Goal: Information Seeking & Learning: Learn about a topic

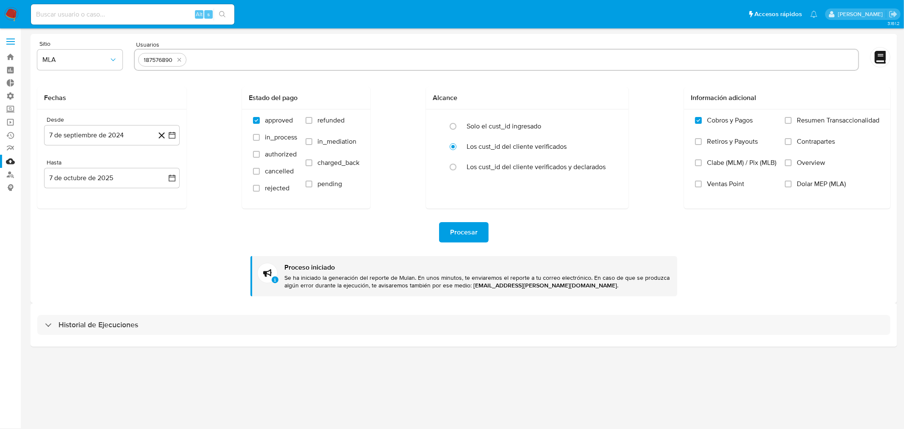
click at [102, 16] on input at bounding box center [132, 14] width 203 height 11
paste input "[URL][DOMAIN_NAME]"
type input "[URL][DOMAIN_NAME]"
click at [87, 18] on input at bounding box center [132, 14] width 203 height 11
paste input "187576890"
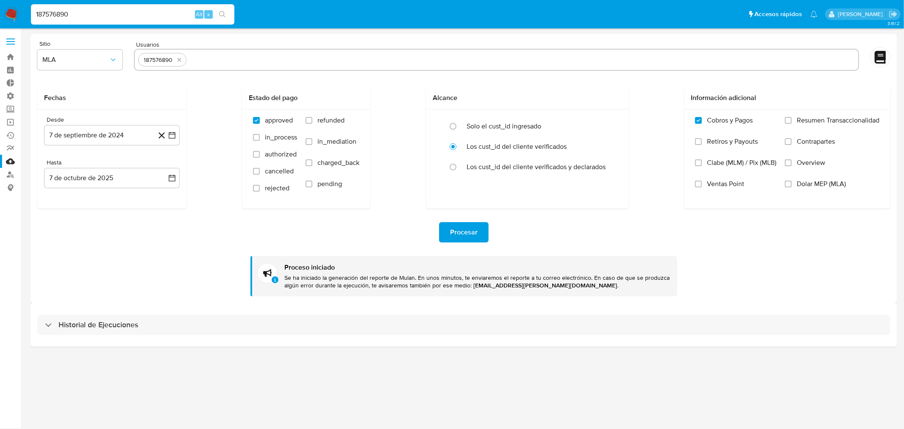
type input "187576890"
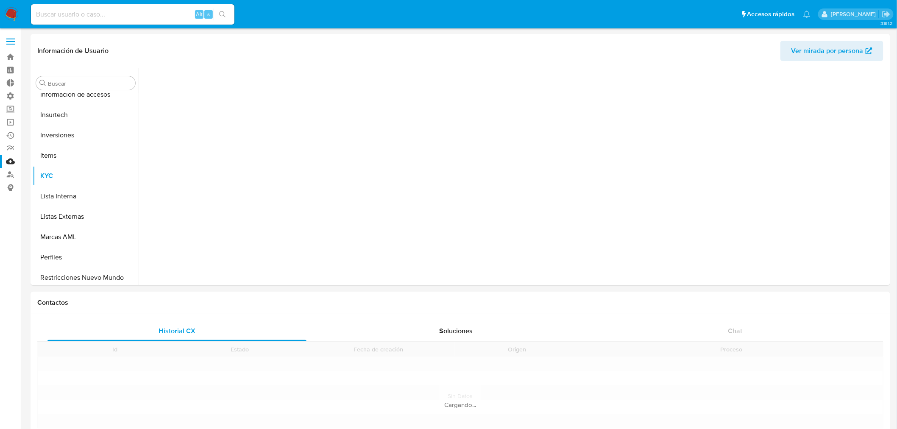
scroll to position [439, 0]
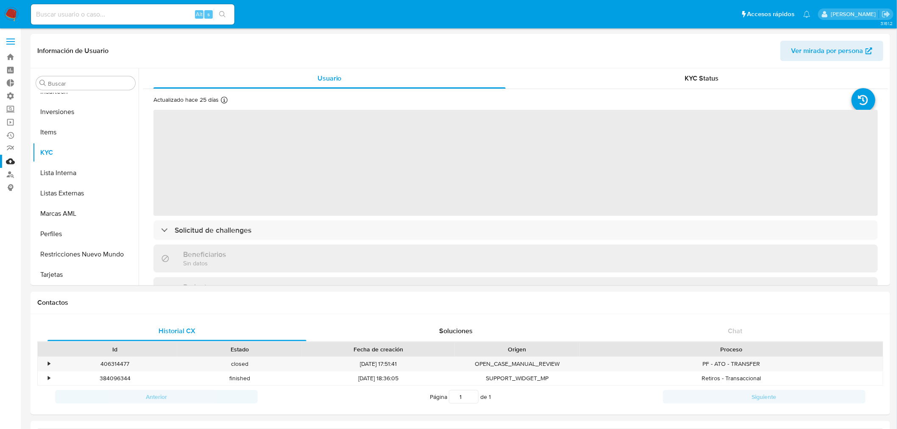
select select "10"
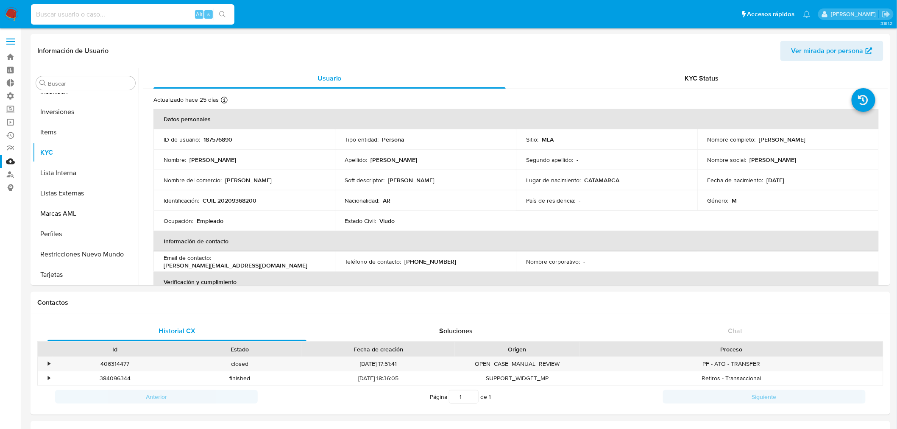
click at [123, 16] on input at bounding box center [132, 14] width 203 height 11
paste input "813300851"
type input "813300851"
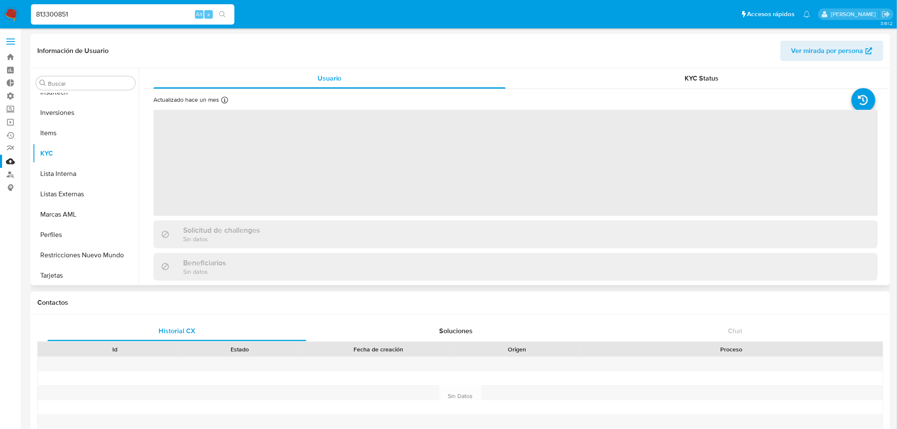
scroll to position [439, 0]
select select "10"
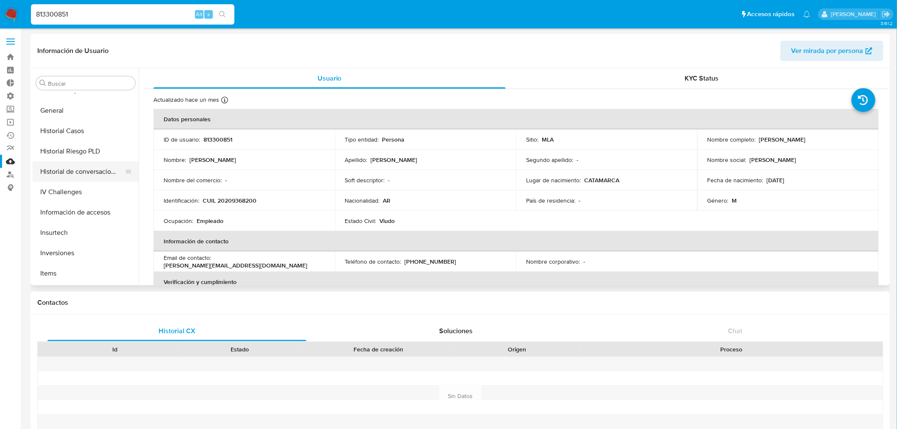
scroll to position [251, 0]
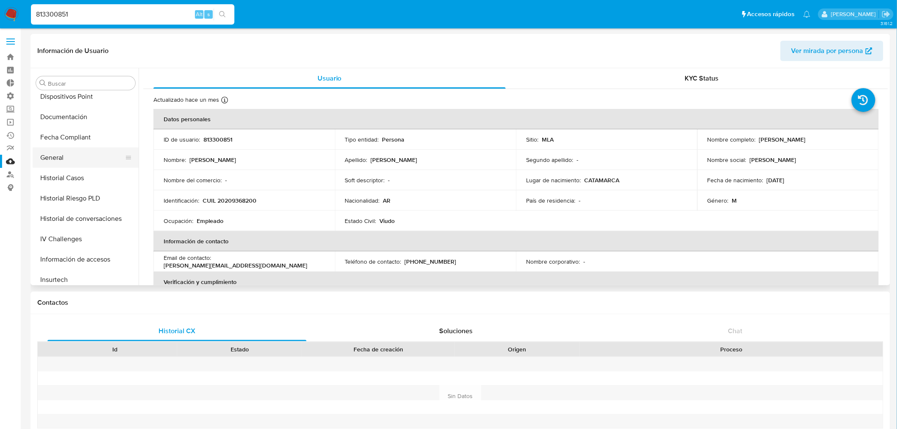
click at [50, 161] on button "General" at bounding box center [82, 158] width 99 height 20
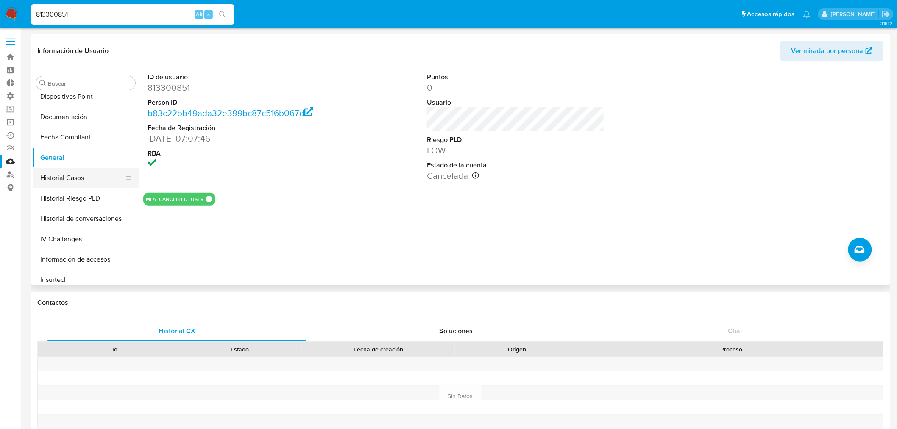
click at [63, 178] on button "Historial Casos" at bounding box center [82, 178] width 99 height 20
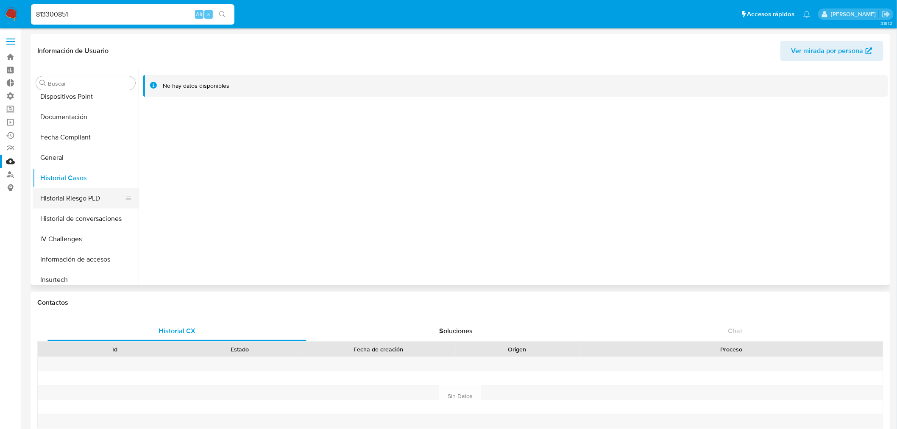
click at [61, 202] on button "Historial Riesgo PLD" at bounding box center [82, 198] width 99 height 20
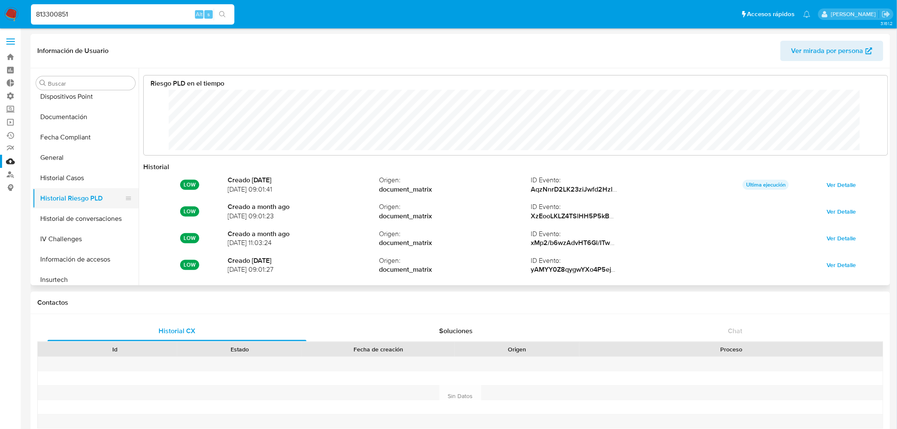
scroll to position [64, 727]
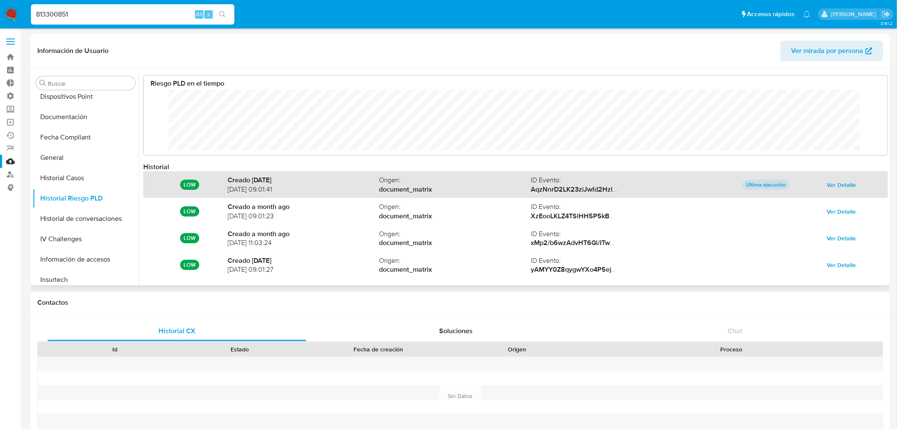
click at [844, 181] on span "Ver Detalle" at bounding box center [841, 185] width 29 height 12
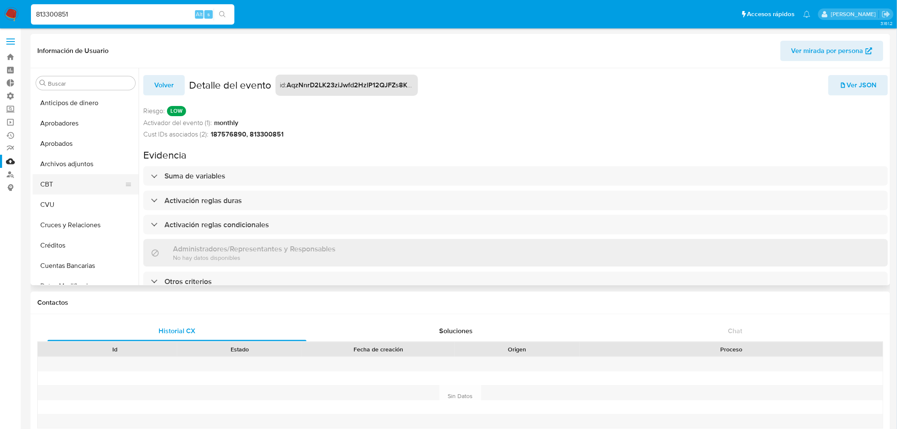
scroll to position [0, 0]
click at [0, 5] on nav "813300851 Alt s Accesos rápidos Presiona las siguientes teclas para acceder a a…" at bounding box center [448, 14] width 897 height 28
paste input "187576890"
type input "187576890"
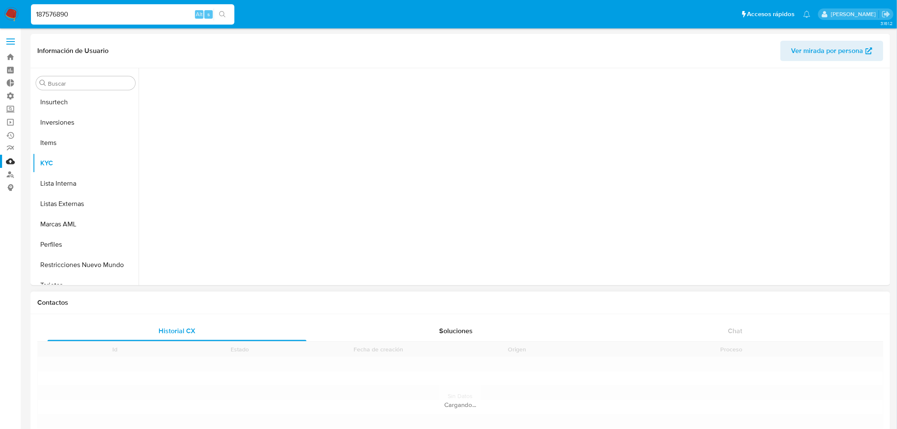
scroll to position [439, 0]
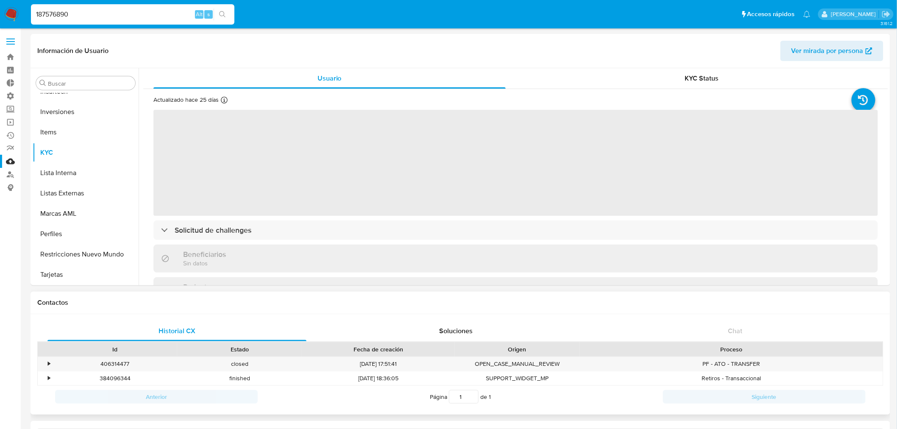
select select "10"
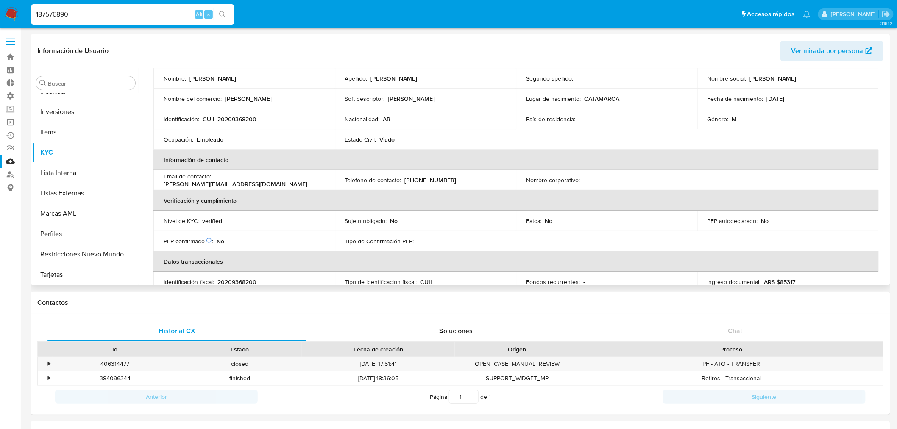
scroll to position [0, 0]
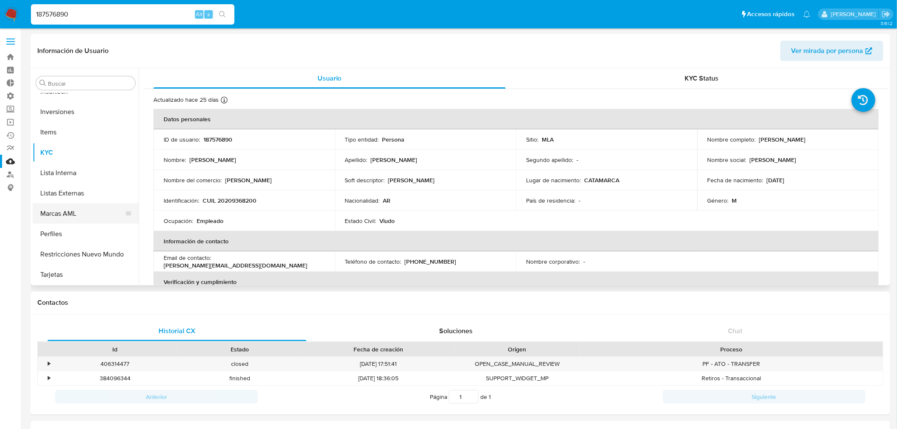
click at [49, 215] on button "Marcas AML" at bounding box center [82, 213] width 99 height 20
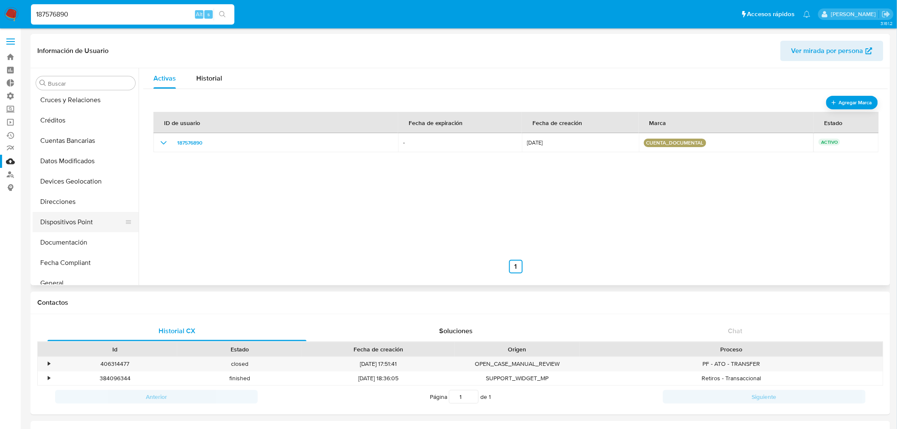
scroll to position [109, 0]
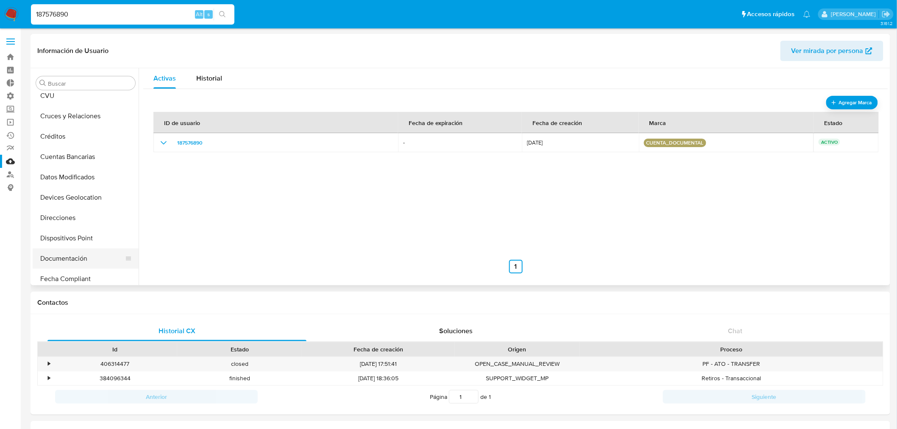
click at [83, 255] on button "Documentación" at bounding box center [82, 258] width 99 height 20
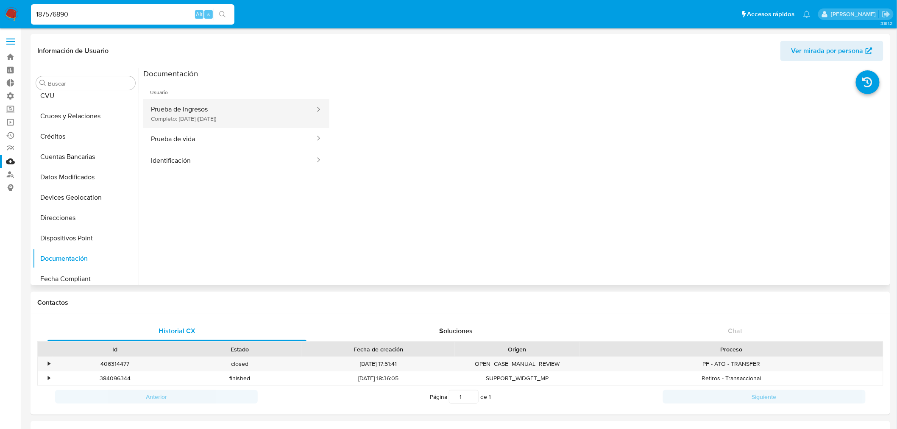
click at [270, 115] on button "Prueba de ingresos Completo: [DATE] ([DATE])" at bounding box center [229, 113] width 173 height 29
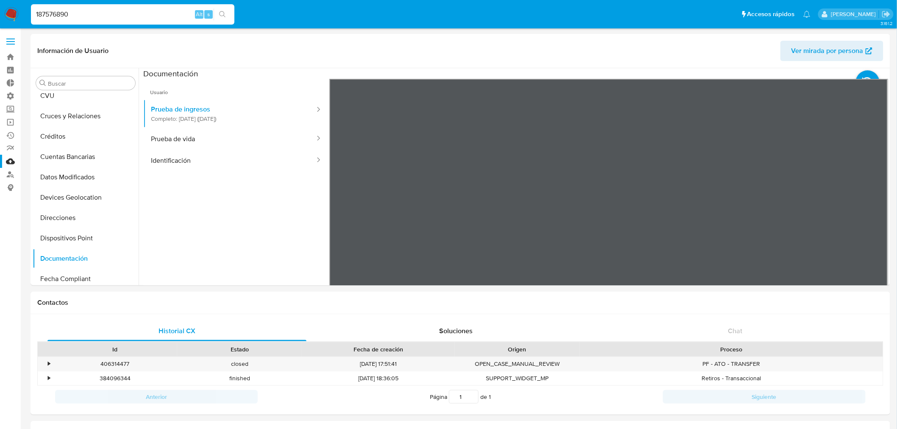
click at [70, 199] on button "Historial Riesgo PLD" at bounding box center [82, 199] width 99 height 20
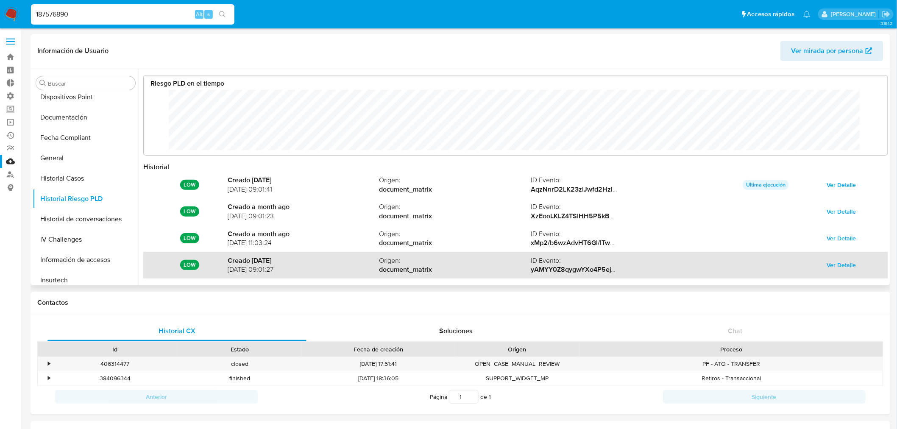
scroll to position [64, 727]
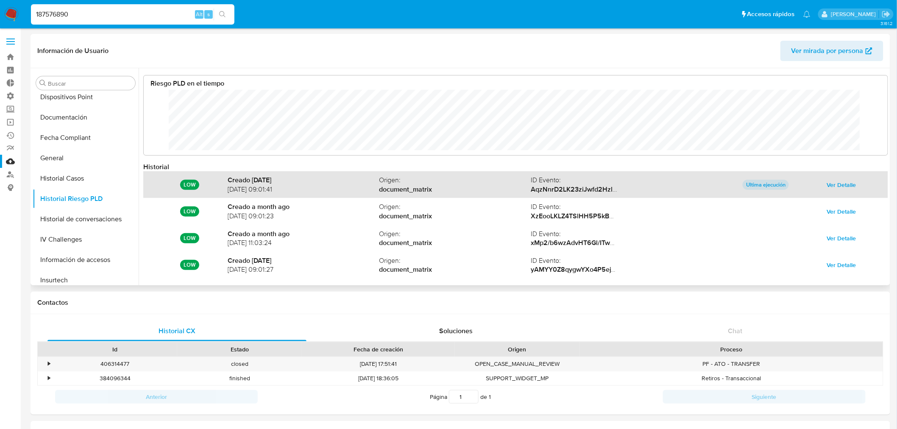
click at [831, 189] on span "Ver Detalle" at bounding box center [841, 185] width 29 height 12
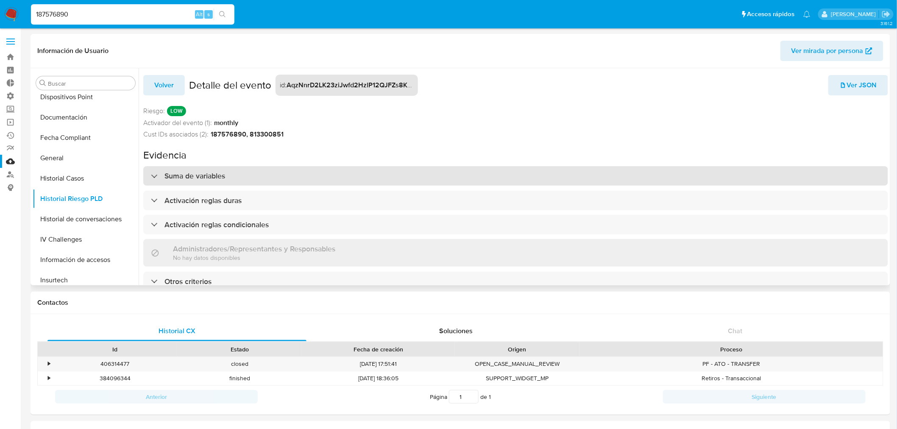
click at [185, 173] on h3 "Suma de variables" at bounding box center [194, 175] width 61 height 9
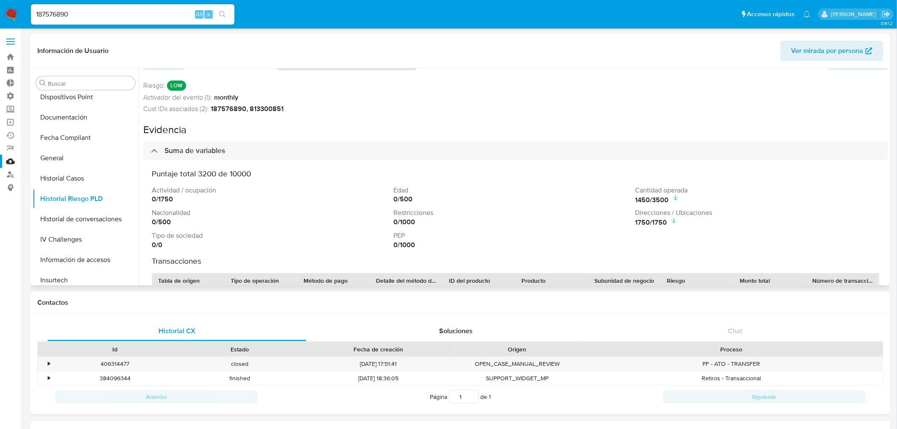
scroll to position [47, 0]
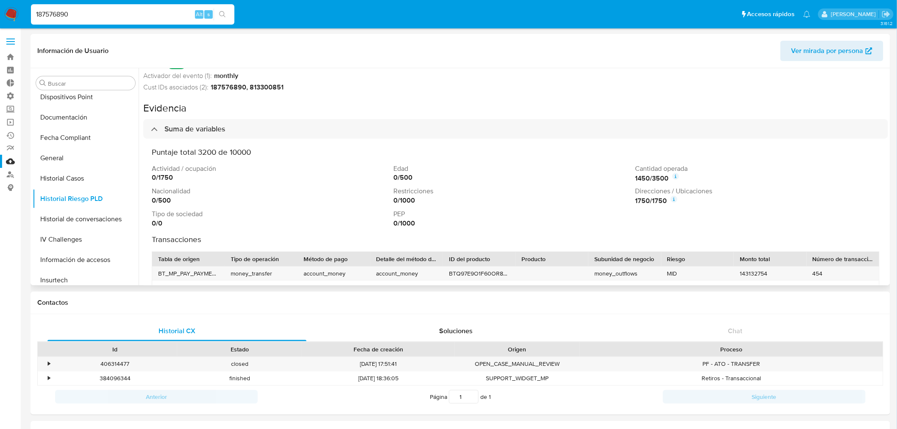
click at [673, 177] on icon at bounding box center [675, 176] width 7 height 7
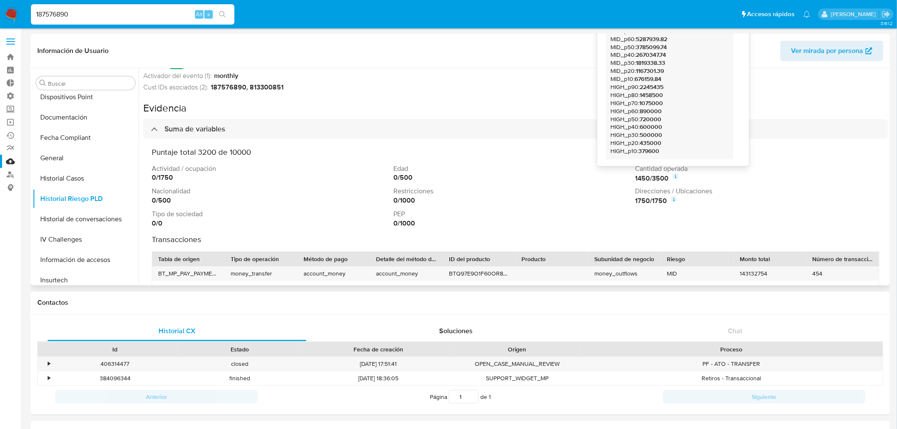
click at [673, 177] on icon at bounding box center [675, 176] width 7 height 7
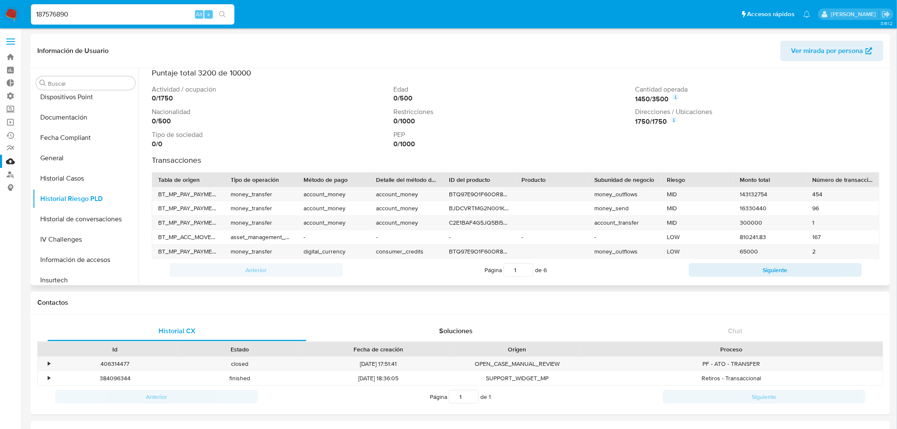
scroll to position [141, 0]
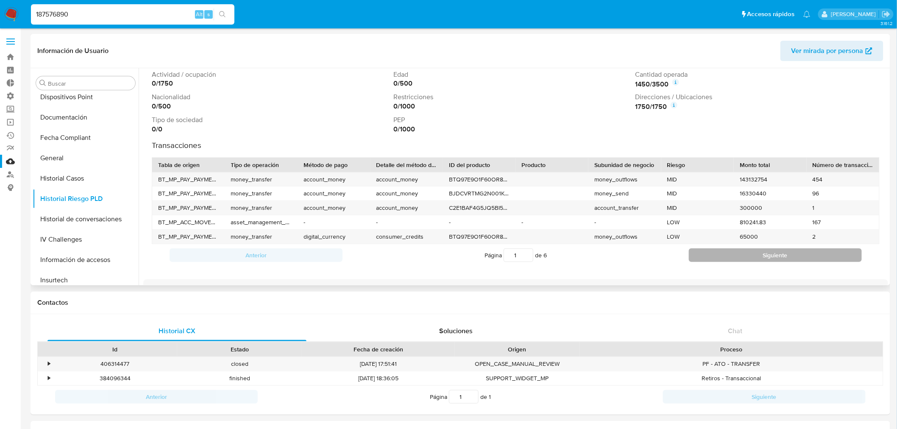
click at [757, 255] on button "Siguiente" at bounding box center [775, 255] width 173 height 14
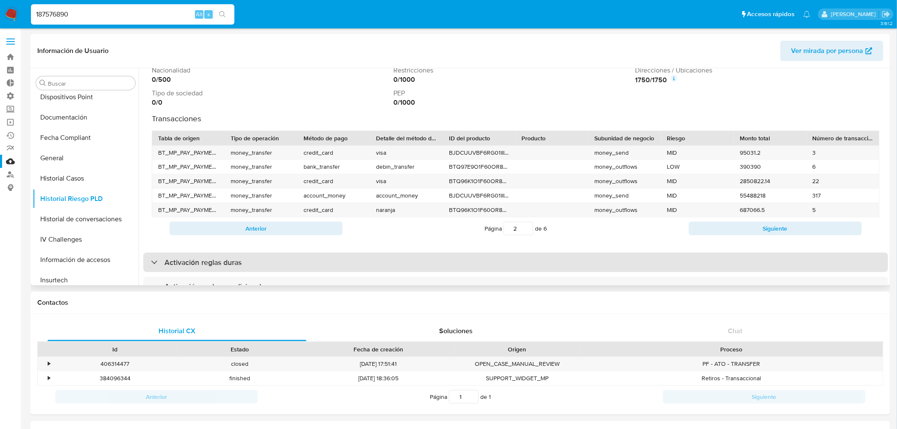
scroll to position [188, 0]
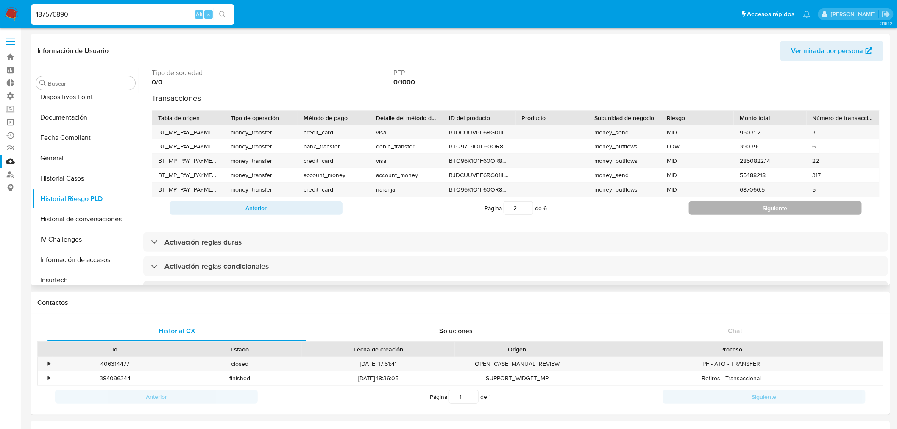
click at [738, 208] on button "Siguiente" at bounding box center [775, 208] width 173 height 14
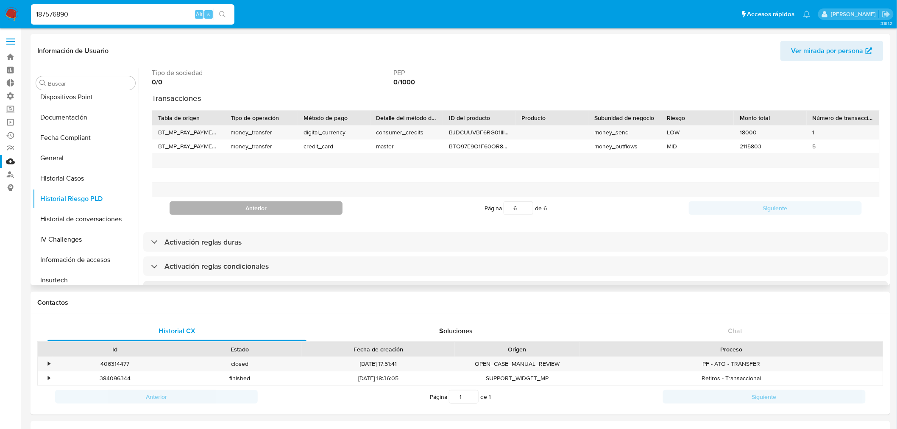
click at [301, 206] on button "Anterior" at bounding box center [256, 208] width 173 height 14
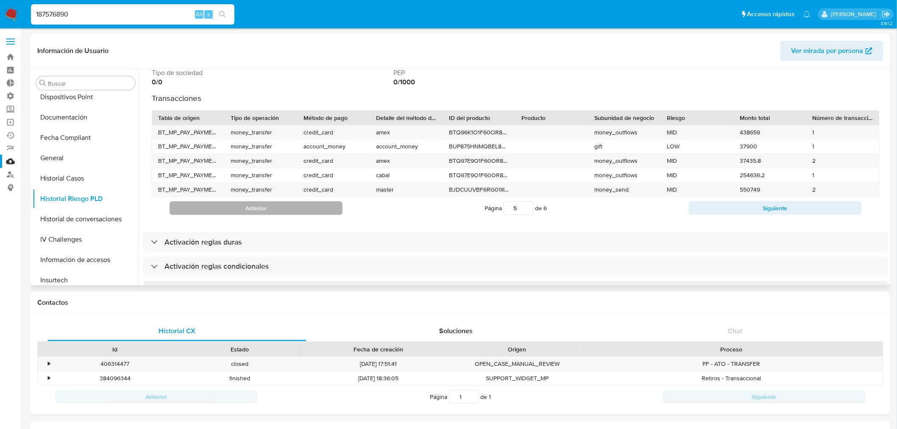
click at [301, 206] on button "Anterior" at bounding box center [256, 208] width 173 height 14
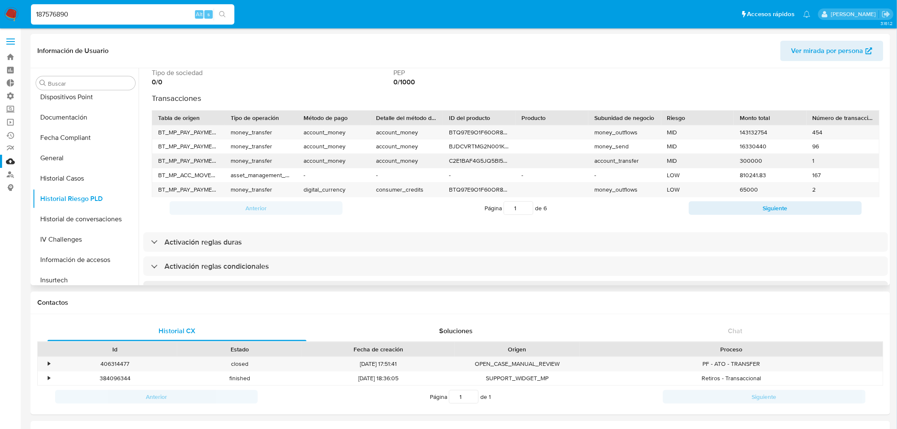
drag, startPoint x: 158, startPoint y: 116, endPoint x: 739, endPoint y: 165, distance: 583.7
click at [738, 165] on div "Tabla de origen Tipo de operación Método de pago Detalle del método de pago ID …" at bounding box center [516, 153] width 728 height 87
drag, startPoint x: 757, startPoint y: 156, endPoint x: 452, endPoint y: 121, distance: 307.6
click at [452, 121] on div "ID del producto" at bounding box center [479, 118] width 61 height 8
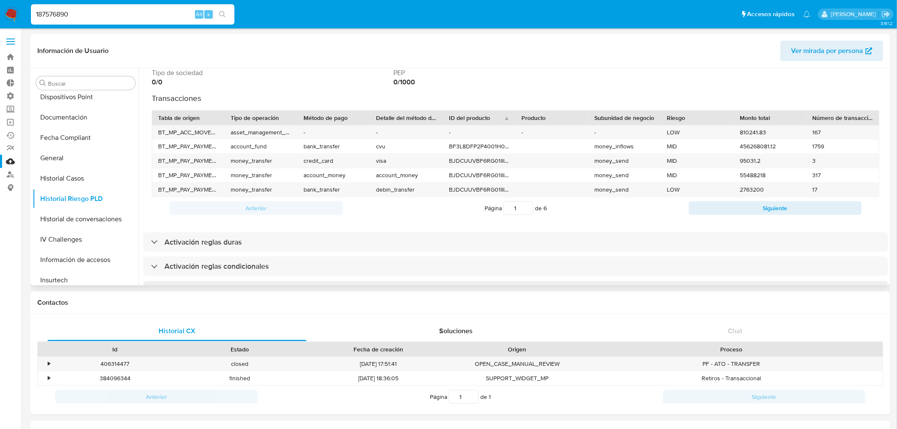
click at [493, 120] on div "ID del producto" at bounding box center [476, 118] width 55 height 8
click at [668, 115] on div "Riesgo" at bounding box center [697, 118] width 61 height 8
click at [668, 115] on div "Riesgo" at bounding box center [694, 118] width 55 height 8
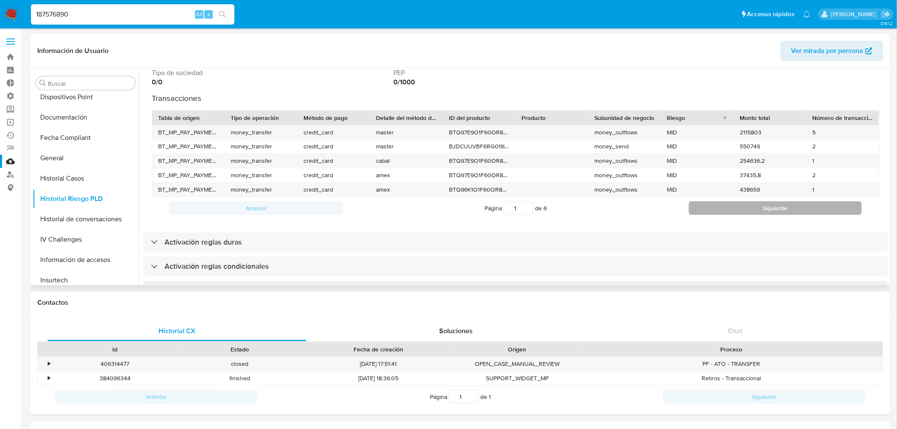
click at [762, 209] on button "Siguiente" at bounding box center [775, 208] width 173 height 14
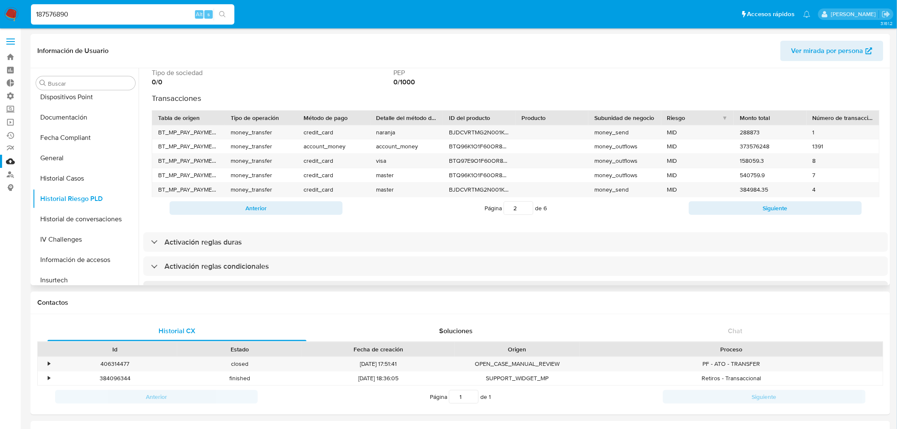
click at [295, 215] on div "Anterior Página 2 de 6 Siguiente" at bounding box center [516, 208] width 728 height 22
click at [285, 208] on button "Anterior" at bounding box center [256, 208] width 173 height 14
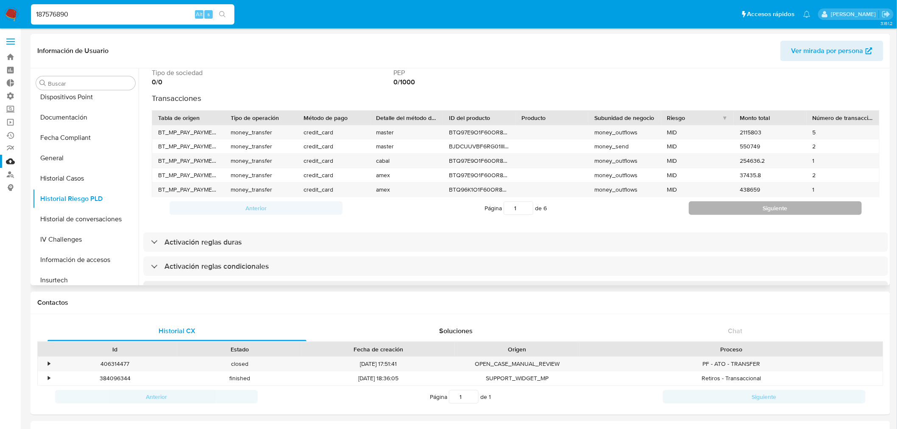
click at [722, 210] on button "Siguiente" at bounding box center [775, 208] width 173 height 14
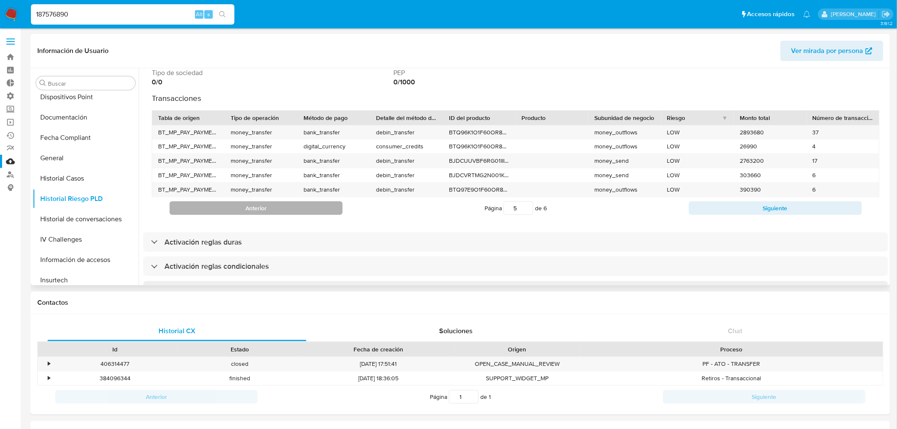
click at [287, 212] on button "Anterior" at bounding box center [256, 208] width 173 height 14
type input "1"
